Goal: Navigation & Orientation: Find specific page/section

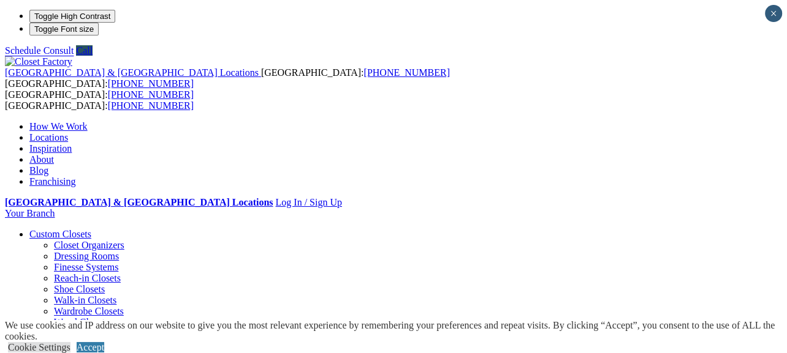
click at [68, 132] on link "Locations" at bounding box center [48, 137] width 39 height 10
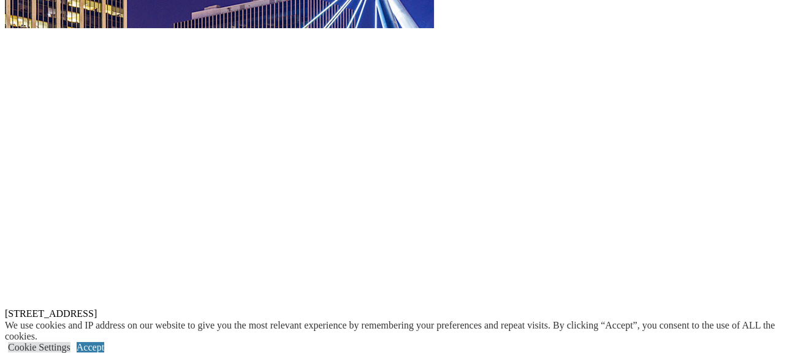
scroll to position [6678, 0]
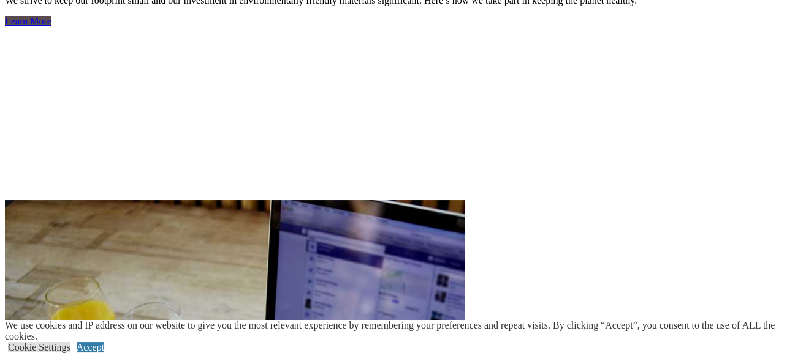
scroll to position [3456, 0]
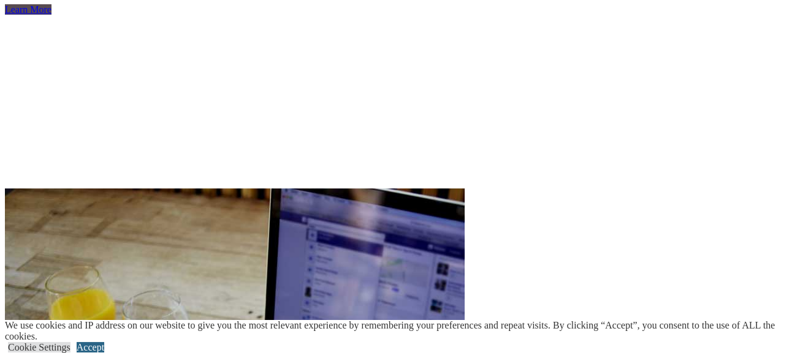
click at [104, 342] on link "Accept" at bounding box center [91, 347] width 28 height 10
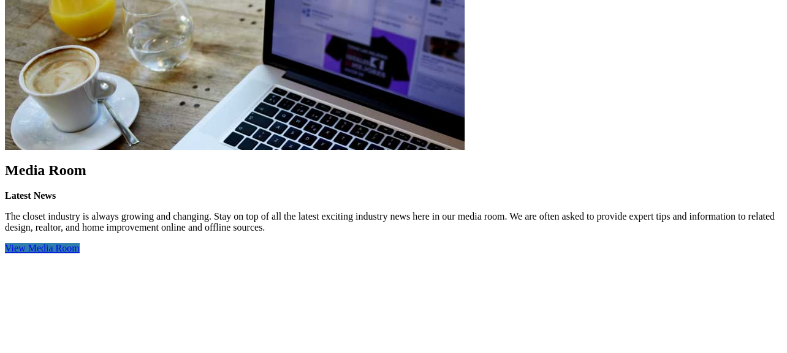
scroll to position [3272, 0]
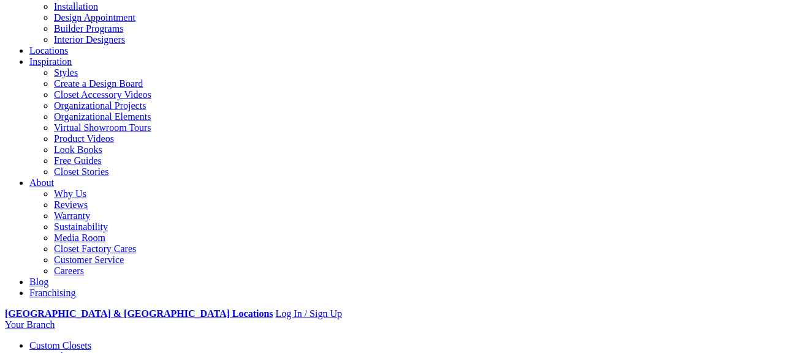
scroll to position [184, 0]
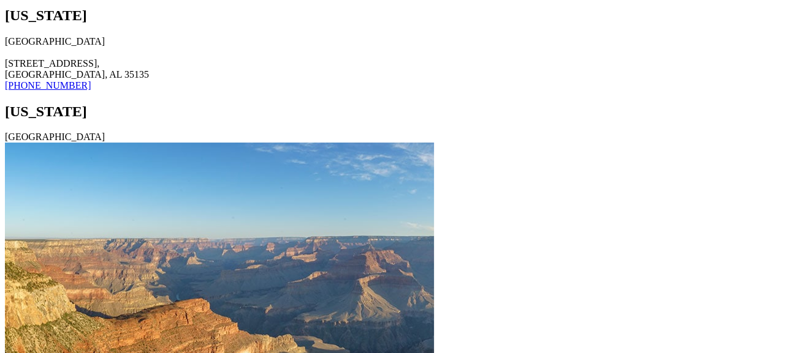
scroll to position [858, 0]
